Goal: Complete application form

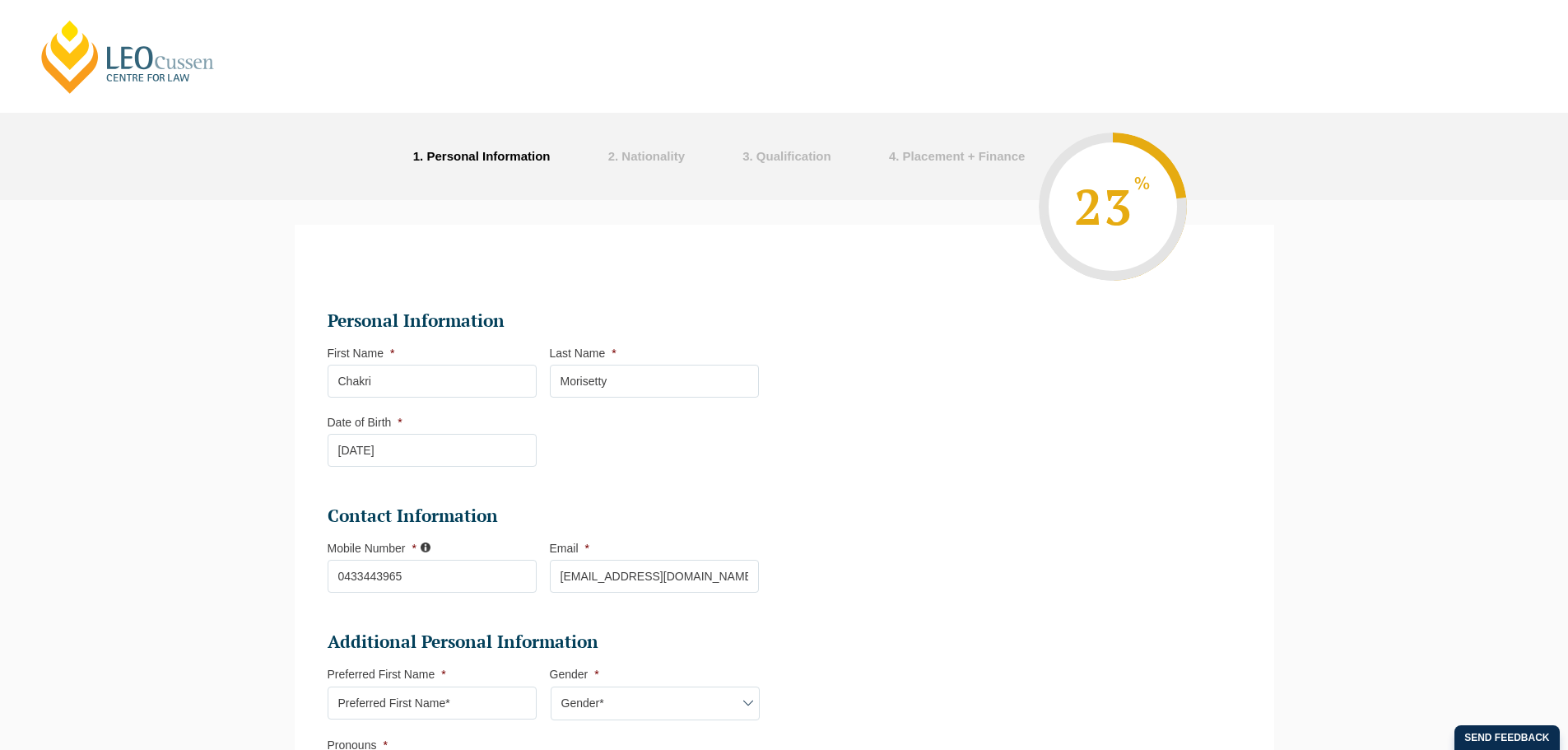
select select "Blended Full Time Learning"
select select "VIC"
select select
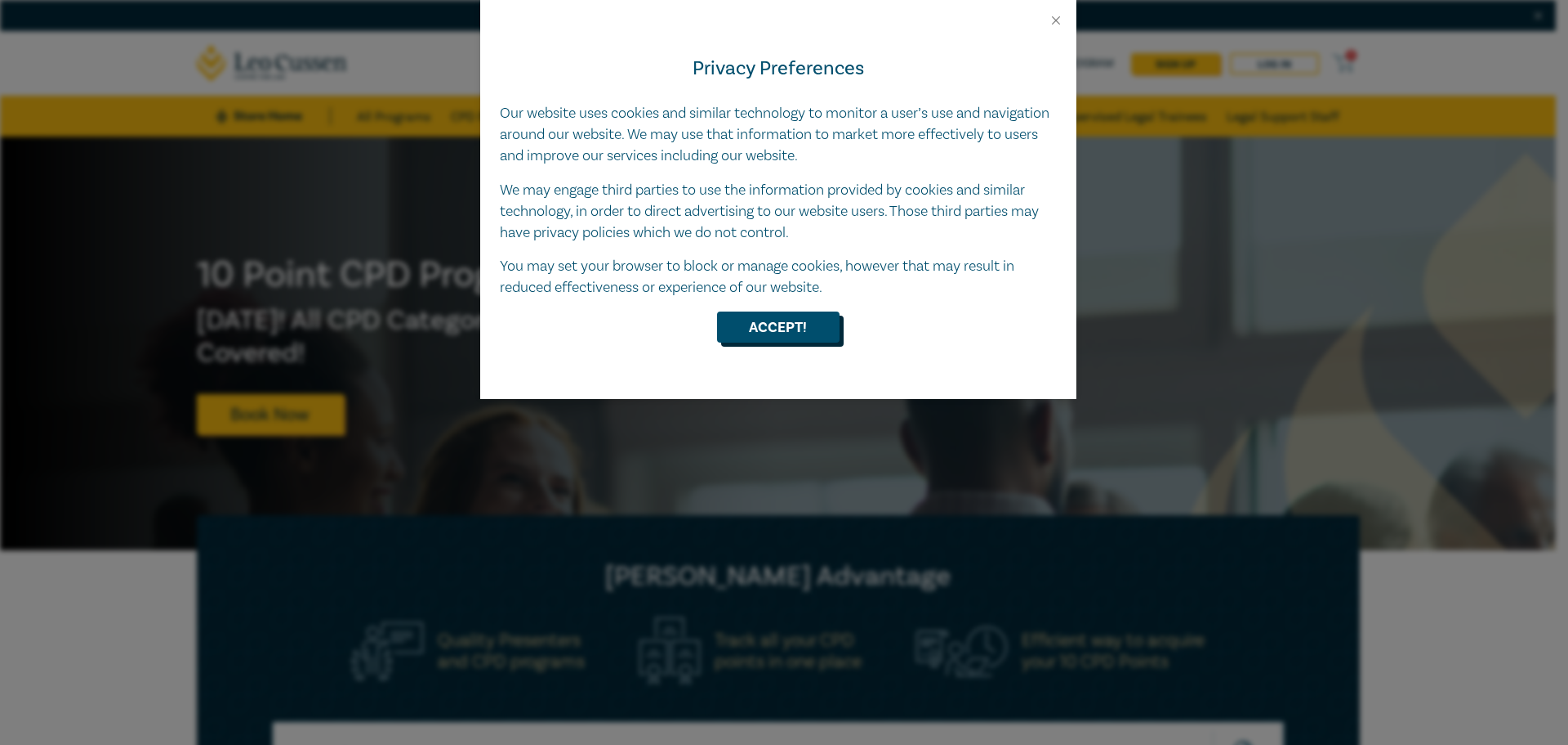
click at [792, 320] on button "Accept!" at bounding box center [778, 326] width 122 height 31
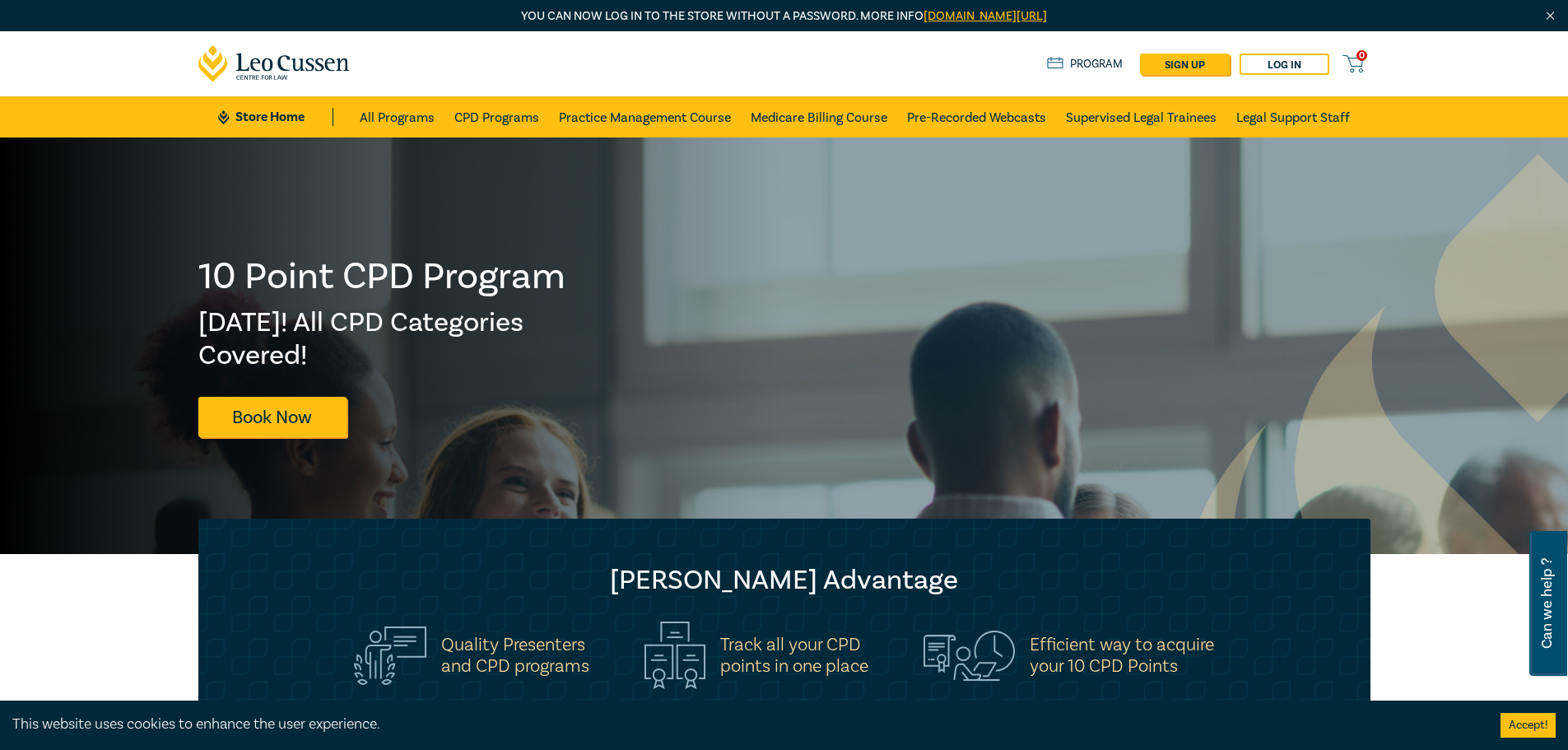
click at [994, 13] on link "leocussen.edu.au/passwordless/" at bounding box center [985, 16] width 123 height 16
